Goal: Navigation & Orientation: Find specific page/section

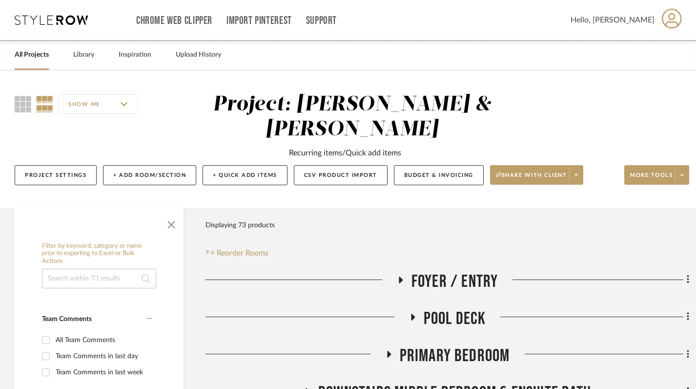
click at [405, 271] on h3 "Foyer / Entry" at bounding box center [448, 281] width 102 height 21
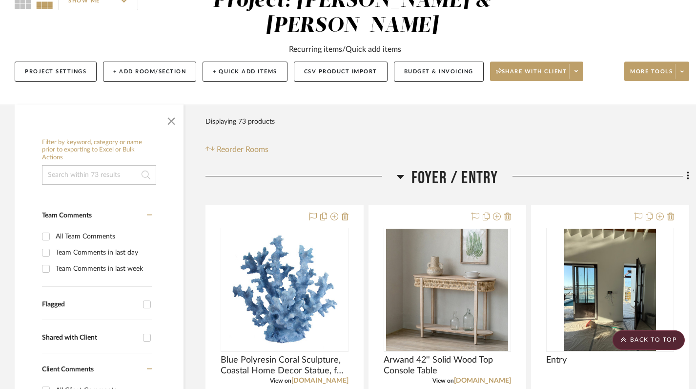
scroll to position [105, 0]
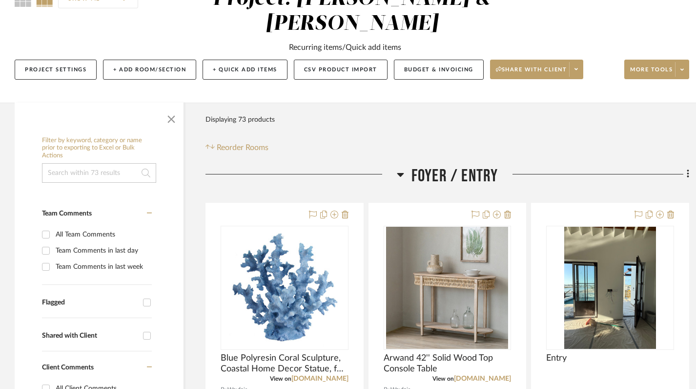
click at [401, 173] on icon at bounding box center [400, 175] width 7 height 4
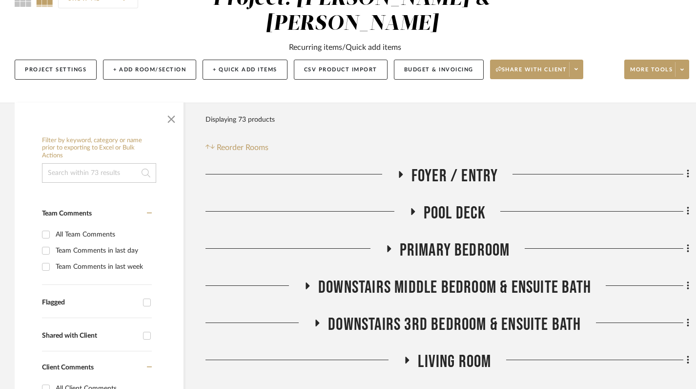
click at [391, 245] on icon at bounding box center [389, 248] width 12 height 7
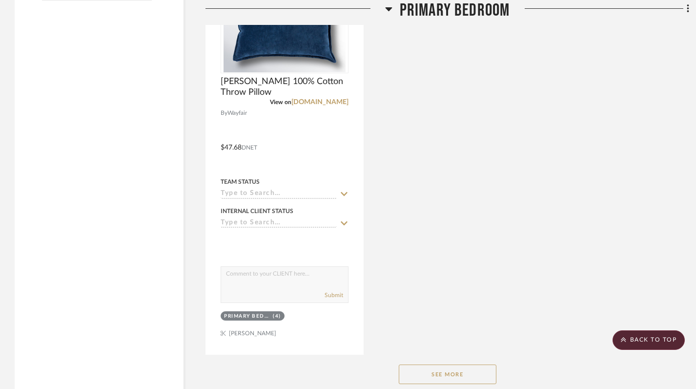
scroll to position [1372, 0]
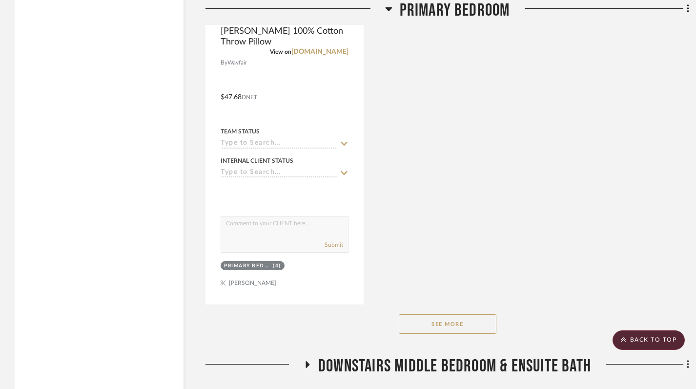
click at [453, 314] on button "See More" at bounding box center [448, 324] width 98 height 20
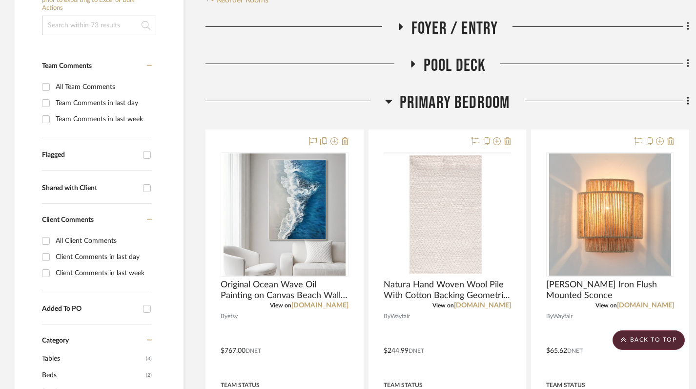
scroll to position [229, 0]
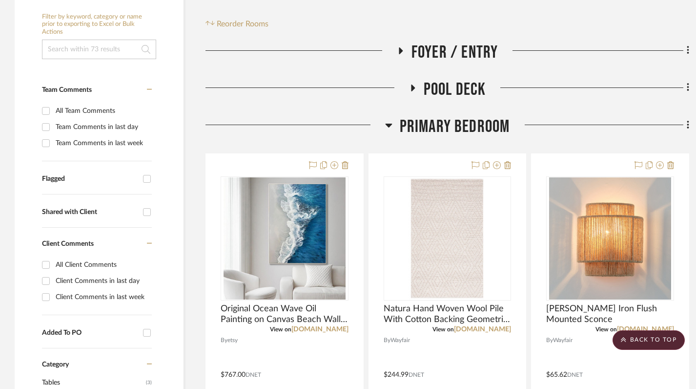
click at [388, 124] on icon at bounding box center [388, 126] width 7 height 4
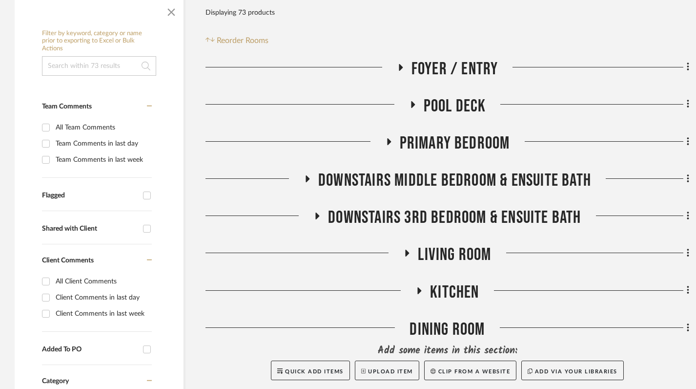
scroll to position [213, 0]
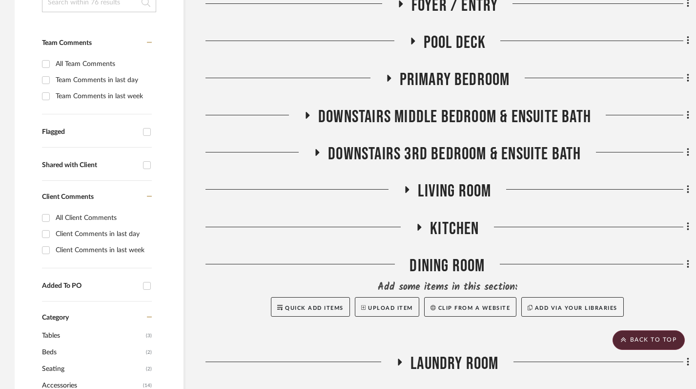
scroll to position [275, 0]
click at [404, 187] on icon at bounding box center [407, 190] width 12 height 7
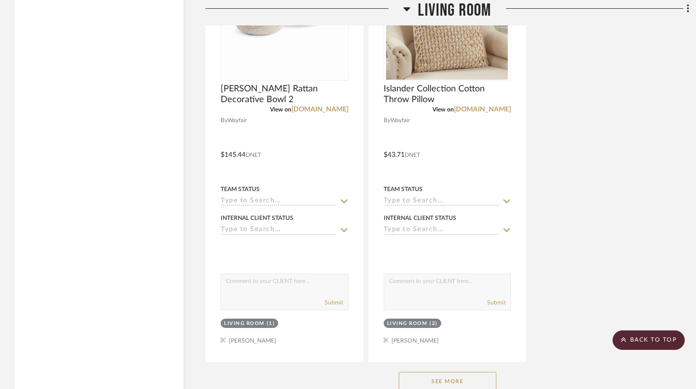
scroll to position [1441, 0]
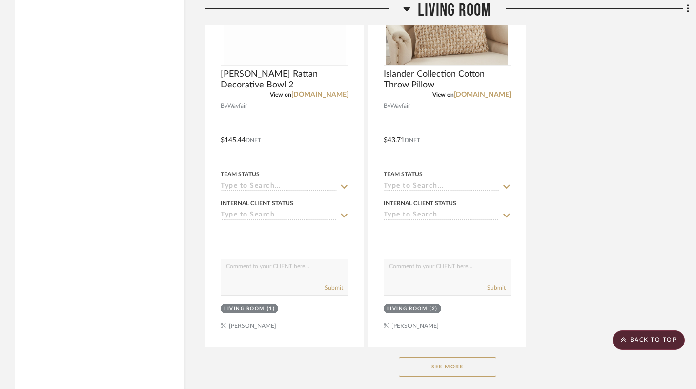
click at [438, 357] on button "See More" at bounding box center [448, 367] width 98 height 20
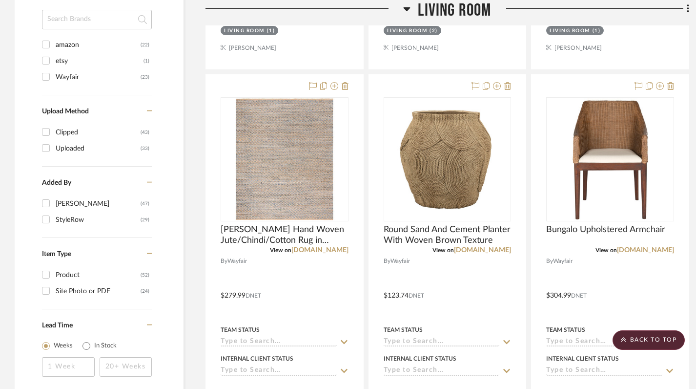
scroll to position [832, 0]
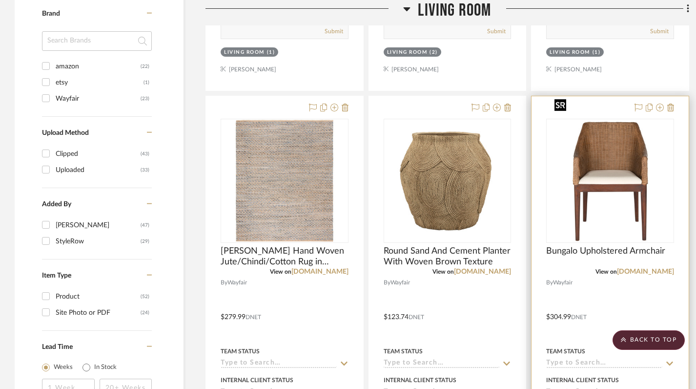
click at [601, 179] on img "0" at bounding box center [610, 181] width 119 height 122
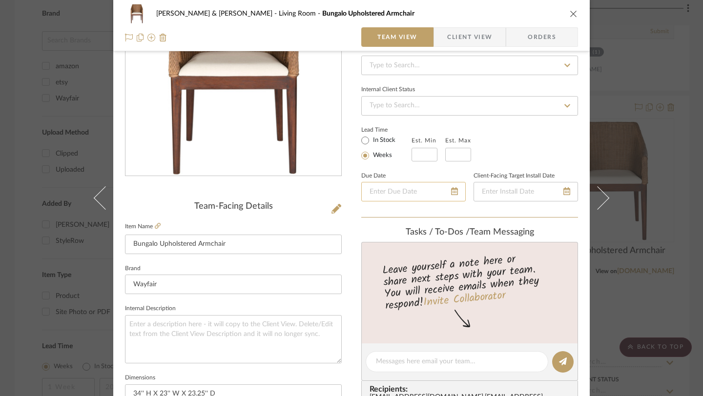
scroll to position [0, 0]
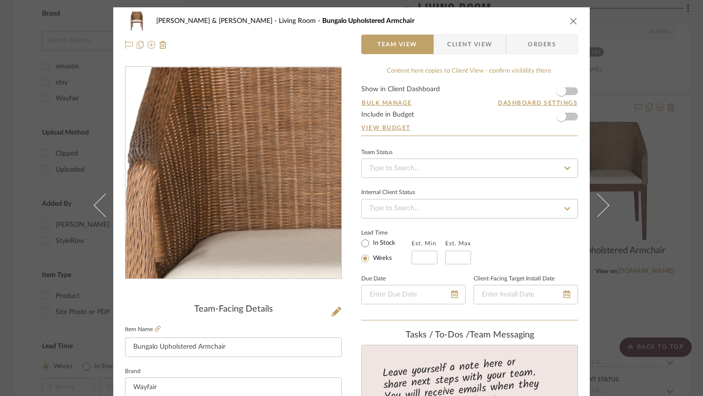
click at [202, 136] on img "0" at bounding box center [233, 173] width 207 height 212
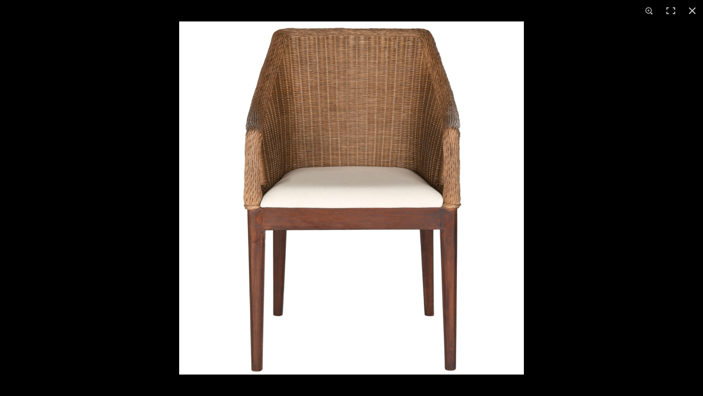
click at [486, 204] on img at bounding box center [351, 197] width 345 height 353
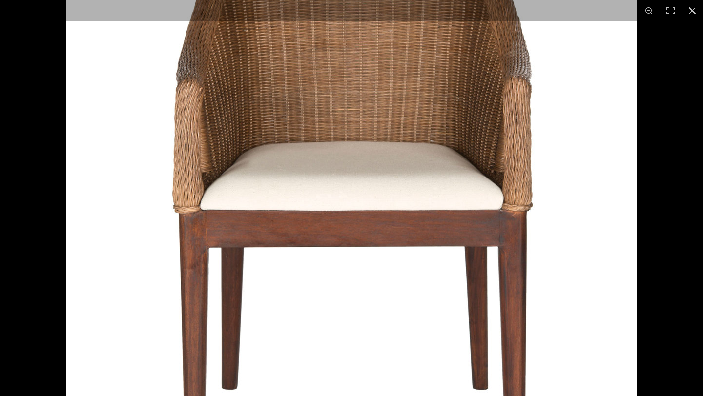
click at [437, 195] on img at bounding box center [351, 194] width 571 height 586
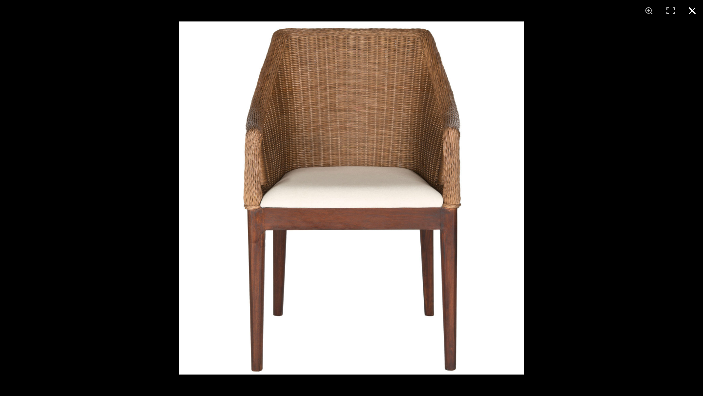
click at [692, 13] on button at bounding box center [692, 10] width 21 height 21
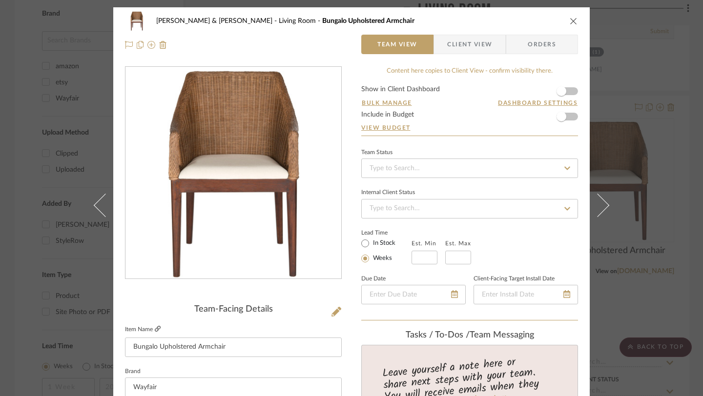
click at [155, 330] on icon at bounding box center [158, 329] width 6 height 6
click at [570, 24] on icon "close" at bounding box center [574, 21] width 8 height 8
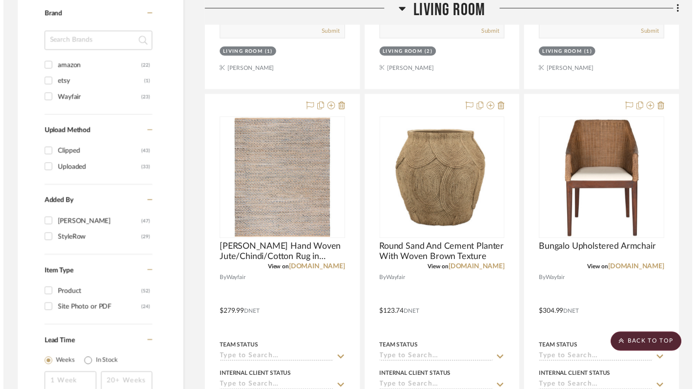
scroll to position [832, 0]
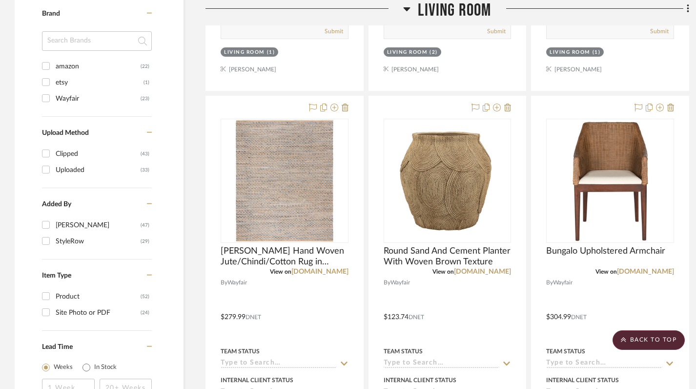
click at [408, 7] on icon at bounding box center [407, 9] width 7 height 4
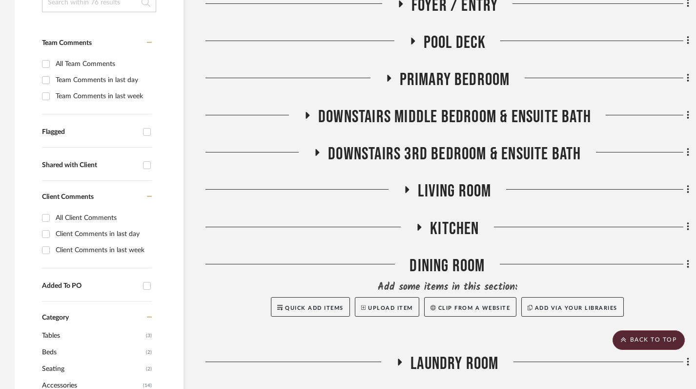
scroll to position [190, 0]
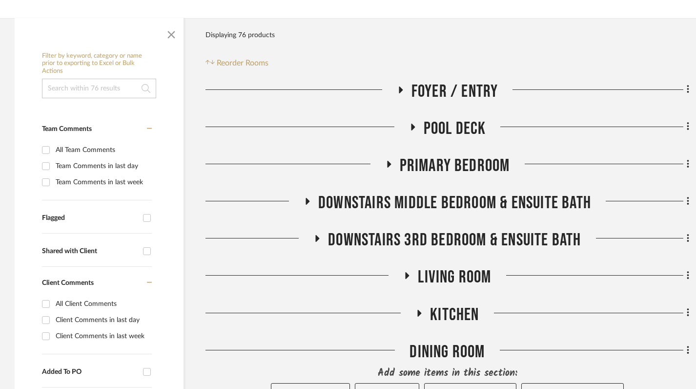
click at [317, 235] on icon at bounding box center [318, 238] width 4 height 7
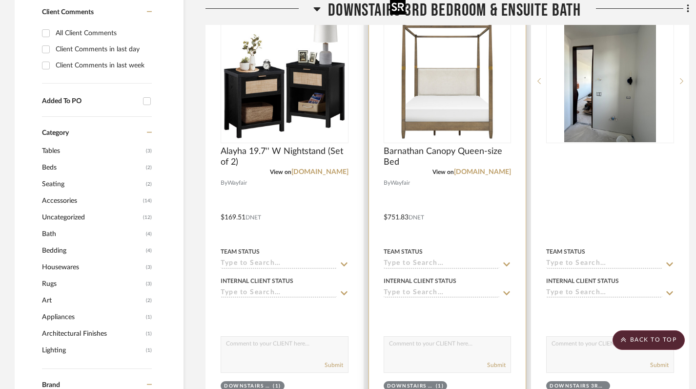
scroll to position [419, 0]
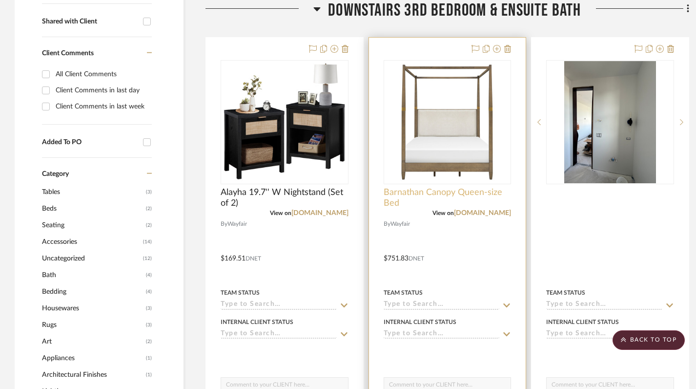
click at [401, 187] on span "Barnathan Canopy Queen-size Bed" at bounding box center [448, 197] width 128 height 21
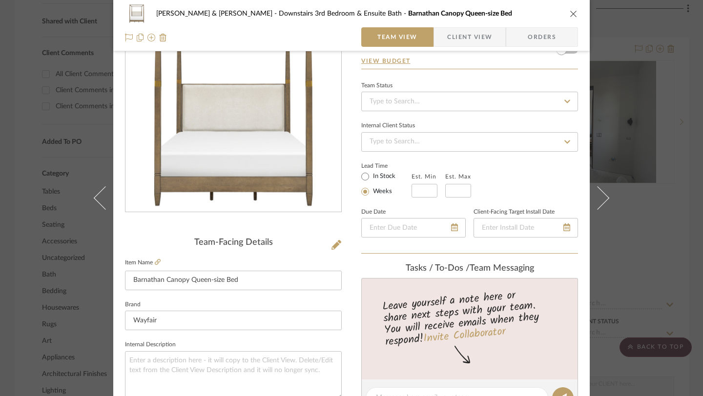
scroll to position [0, 0]
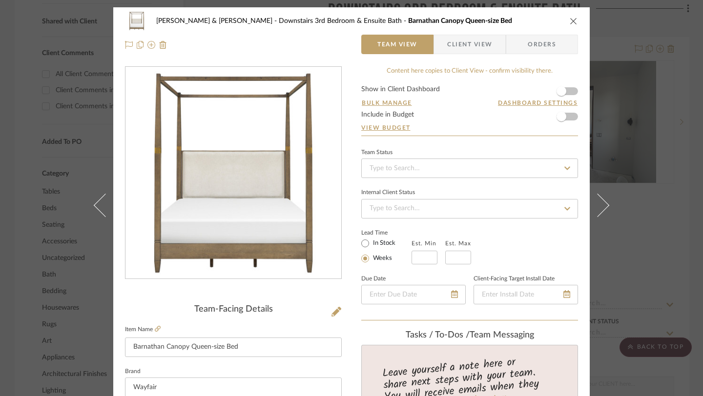
click at [570, 19] on icon "close" at bounding box center [574, 21] width 8 height 8
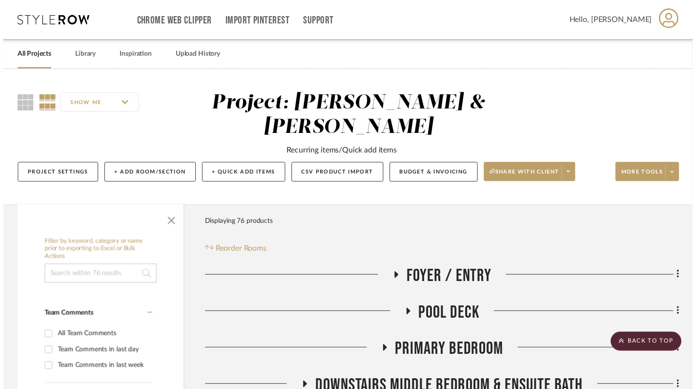
scroll to position [419, 0]
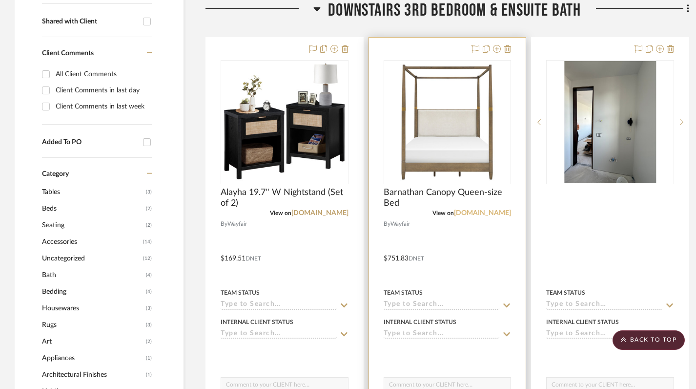
click at [488, 209] on link "[DOMAIN_NAME]" at bounding box center [482, 212] width 57 height 7
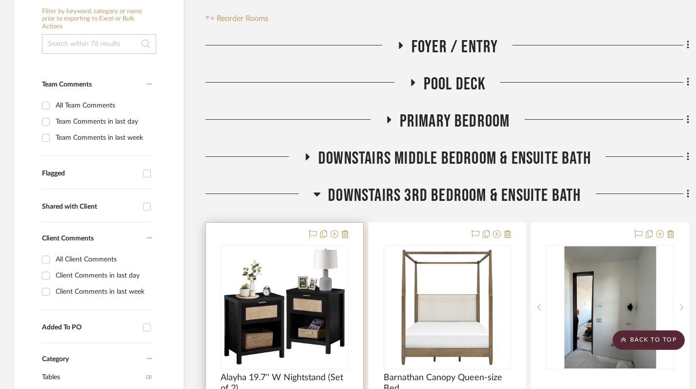
scroll to position [170, 0]
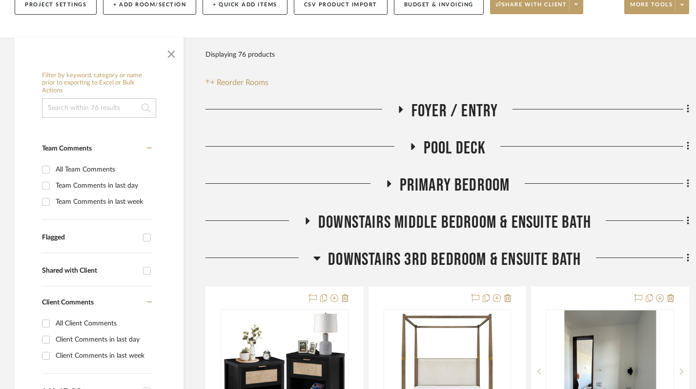
click at [311, 249] on div at bounding box center [260, 261] width 108 height 25
click at [314, 252] on icon at bounding box center [316, 258] width 7 height 12
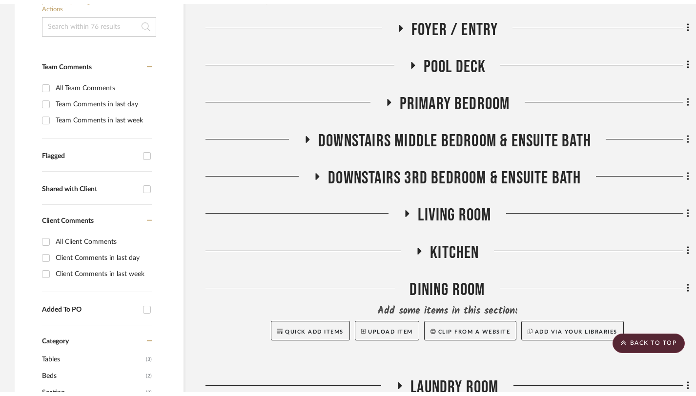
scroll to position [0, 0]
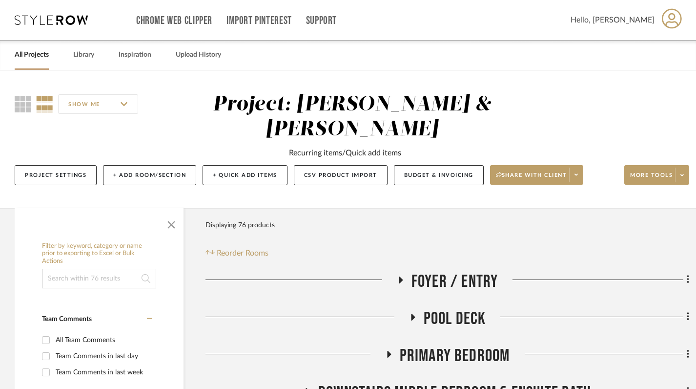
click at [32, 53] on link "All Projects" at bounding box center [32, 54] width 34 height 13
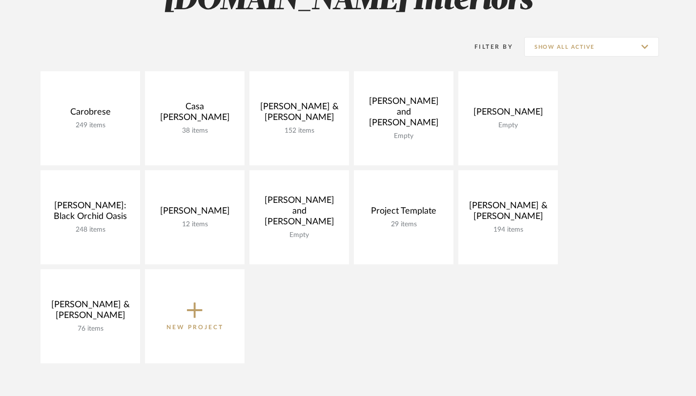
scroll to position [172, 0]
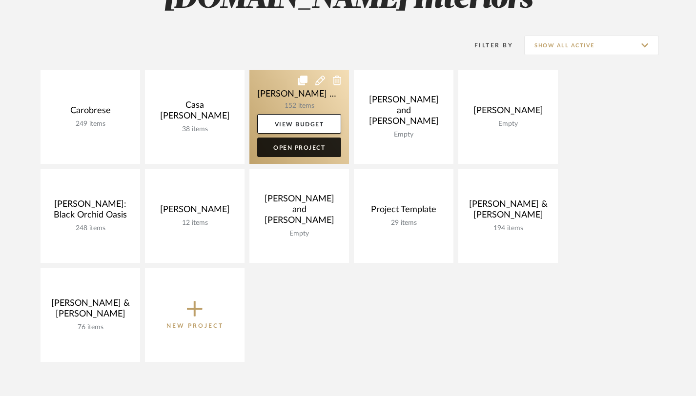
click at [291, 151] on link "Open Project" at bounding box center [299, 148] width 84 height 20
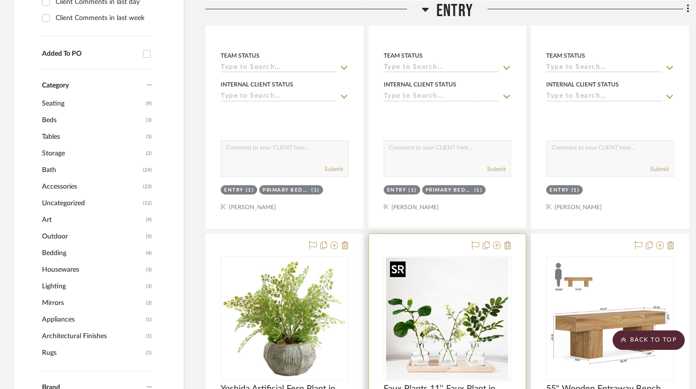
scroll to position [484, 0]
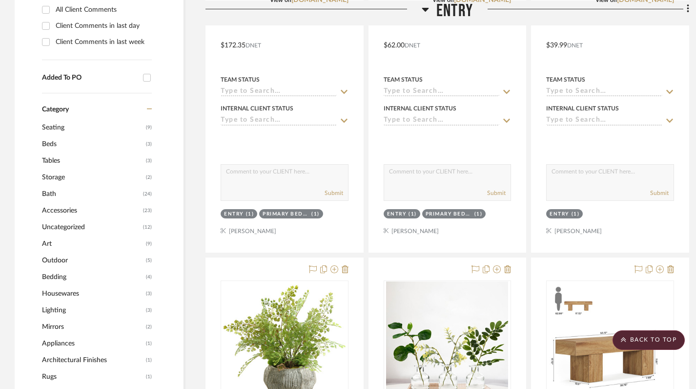
click at [422, 8] on icon at bounding box center [425, 9] width 7 height 4
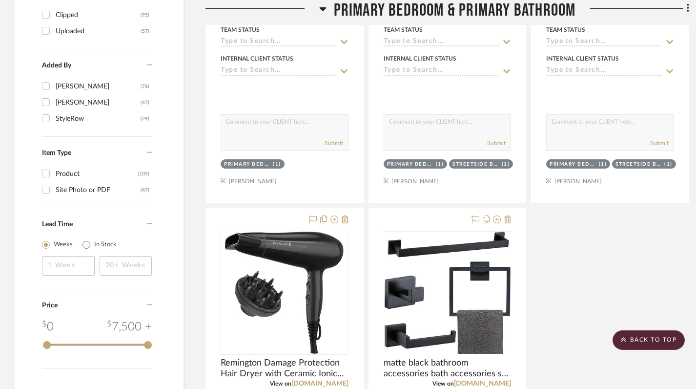
scroll to position [1309, 0]
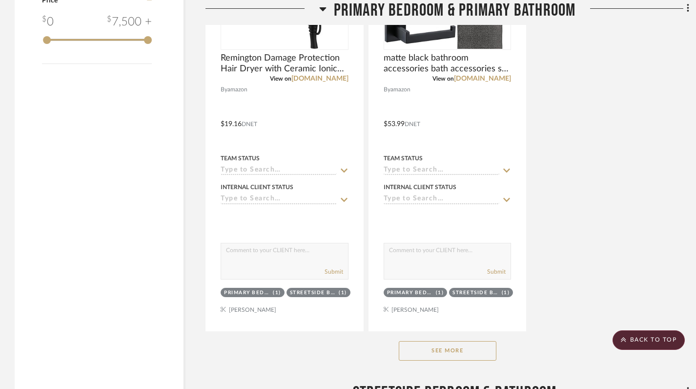
click at [456, 352] on button "See More" at bounding box center [448, 351] width 98 height 20
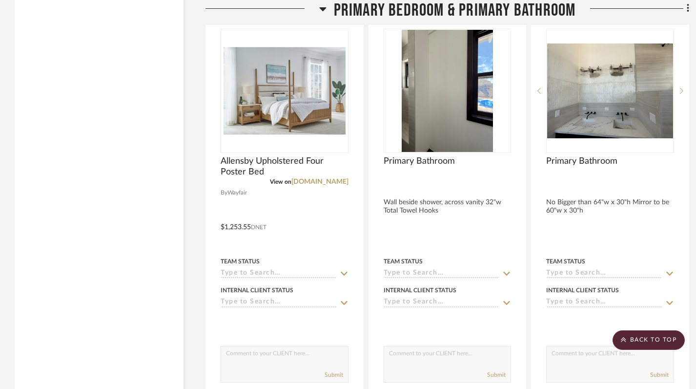
scroll to position [3373, 0]
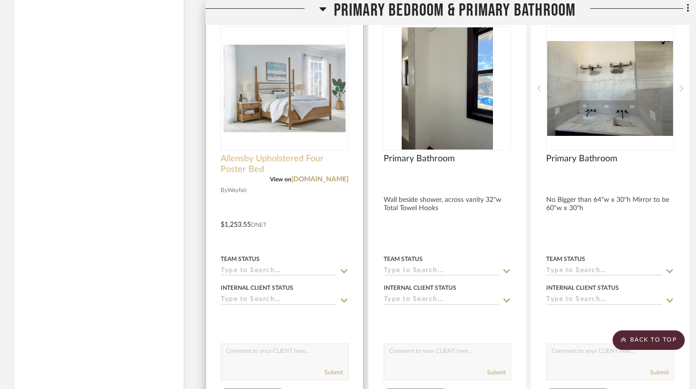
click at [245, 164] on span "Allensby Upholstered Four Poster Bed" at bounding box center [285, 163] width 128 height 21
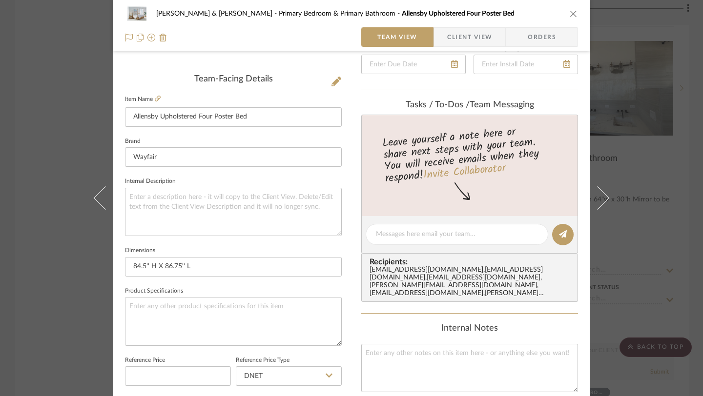
scroll to position [0, 0]
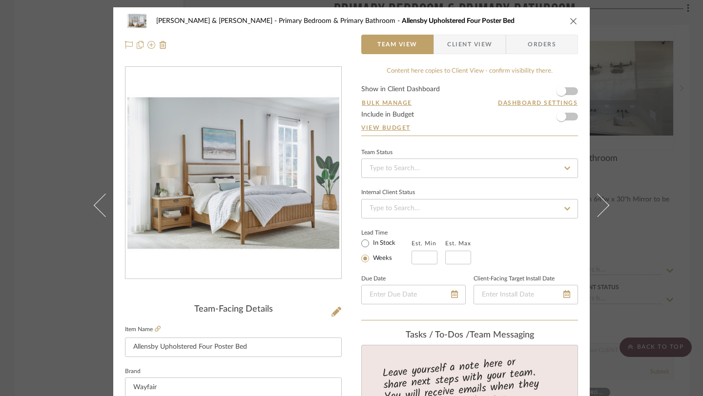
click at [570, 21] on icon "close" at bounding box center [574, 21] width 8 height 8
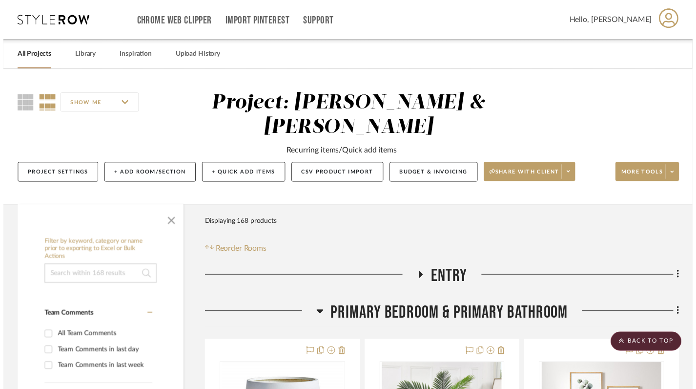
scroll to position [3373, 0]
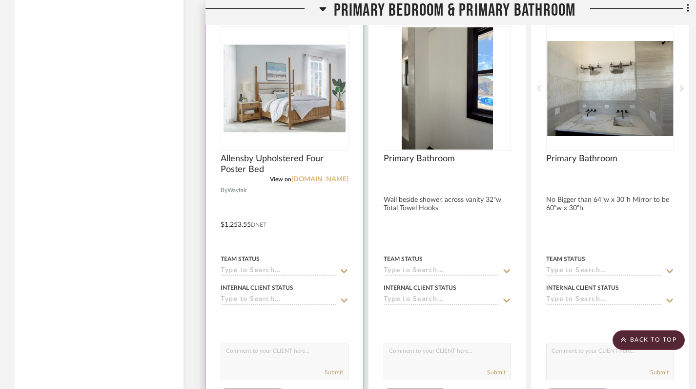
click at [326, 179] on link "[DOMAIN_NAME]" at bounding box center [319, 179] width 57 height 7
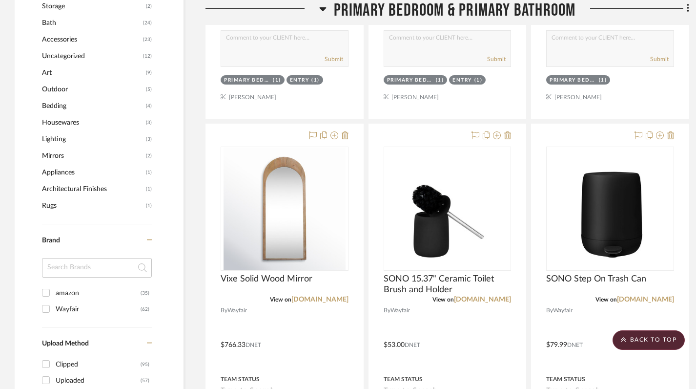
scroll to position [0, 0]
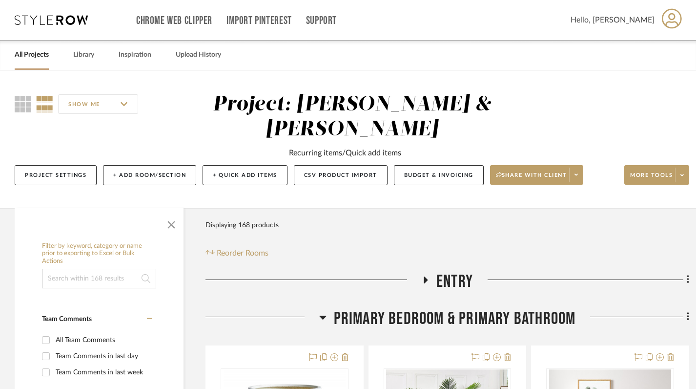
click at [325, 315] on icon at bounding box center [322, 317] width 7 height 4
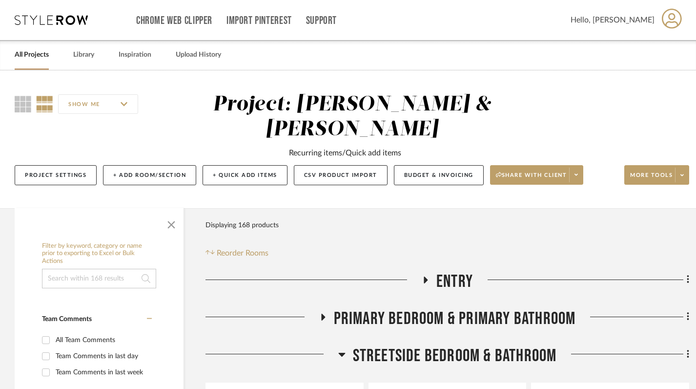
click at [343, 354] on icon at bounding box center [341, 355] width 7 height 4
